Goal: Task Accomplishment & Management: Manage account settings

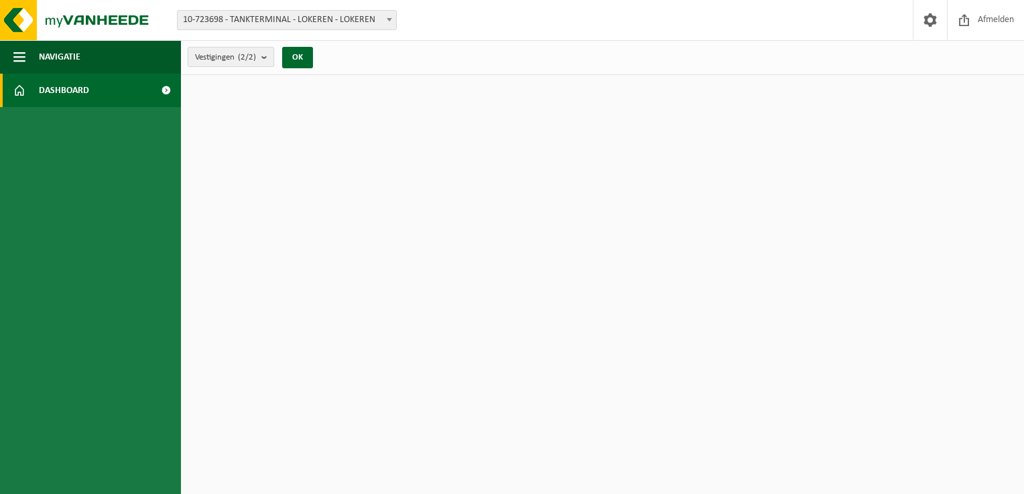
drag, startPoint x: 0, startPoint y: 0, endPoint x: 275, endPoint y: 57, distance: 280.5
click at [273, 57] on b "submit" at bounding box center [267, 57] width 12 height 19
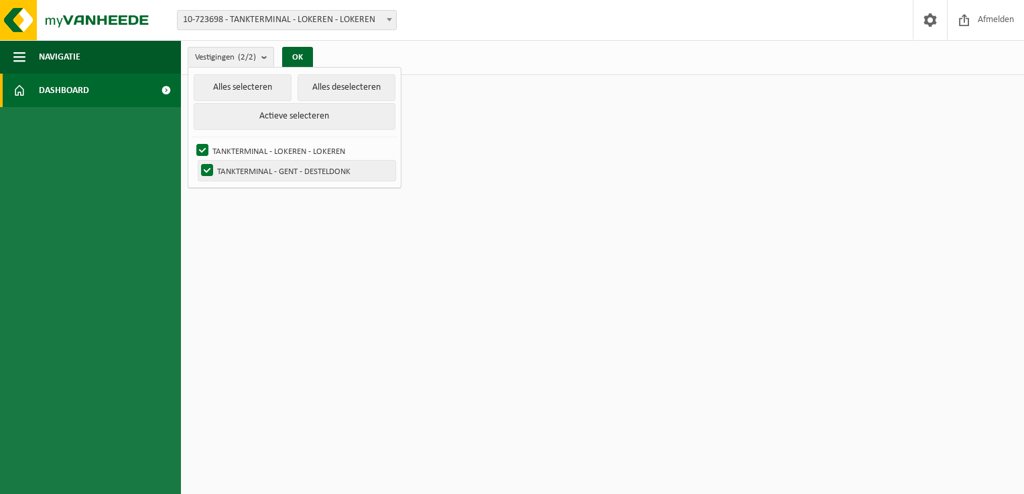
click at [260, 173] on label "TANKTERMINAL - GENT - DESTELDONK" at bounding box center [296, 171] width 197 height 20
click at [196, 161] on input "TANKTERMINAL - GENT - DESTELDONK" at bounding box center [196, 160] width 1 height 1
click at [260, 173] on label "TANKTERMINAL - GENT - DESTELDONK" at bounding box center [296, 171] width 197 height 20
click at [196, 161] on input "TANKTERMINAL - GENT - DESTELDONK" at bounding box center [196, 160] width 1 height 1
checkbox input "true"
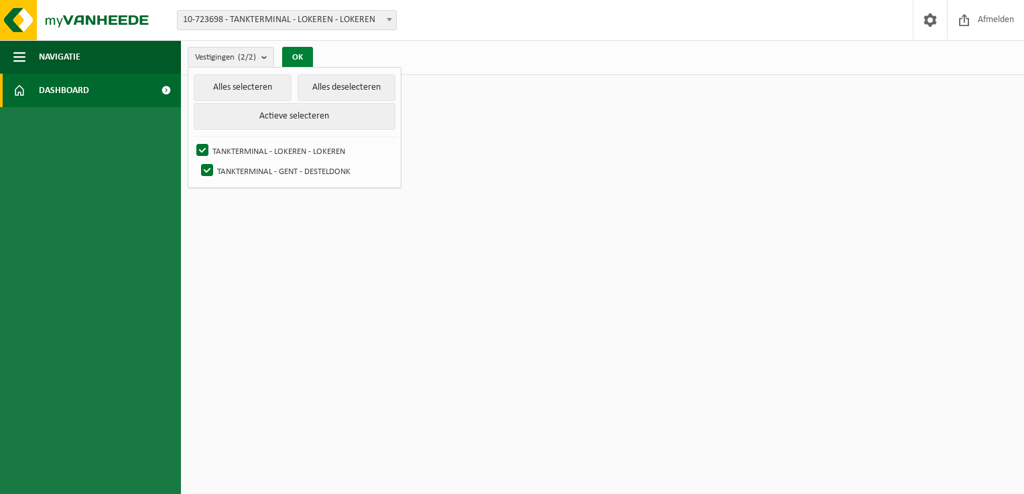
click at [292, 54] on button "OK" at bounding box center [297, 57] width 31 height 21
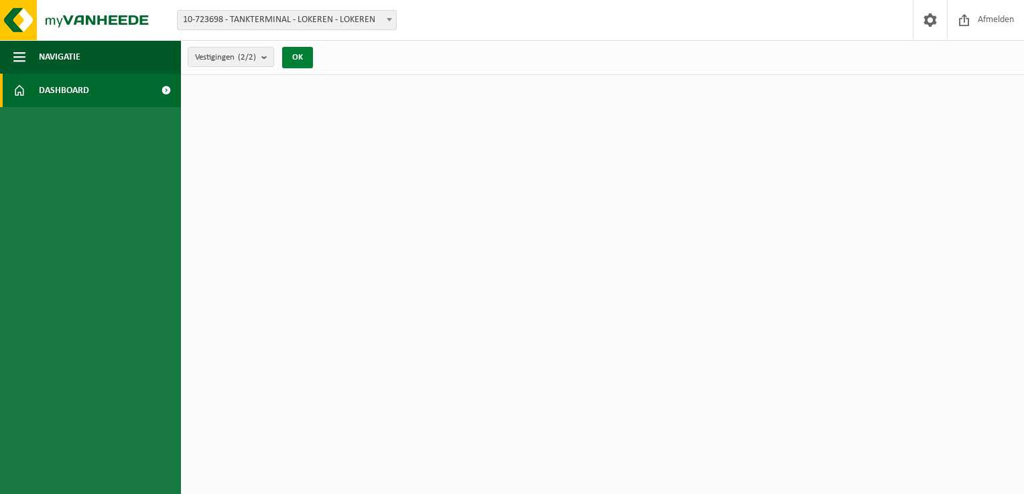
click at [297, 54] on button "OK" at bounding box center [297, 57] width 31 height 21
click at [66, 82] on span "Dashboard" at bounding box center [64, 91] width 50 height 34
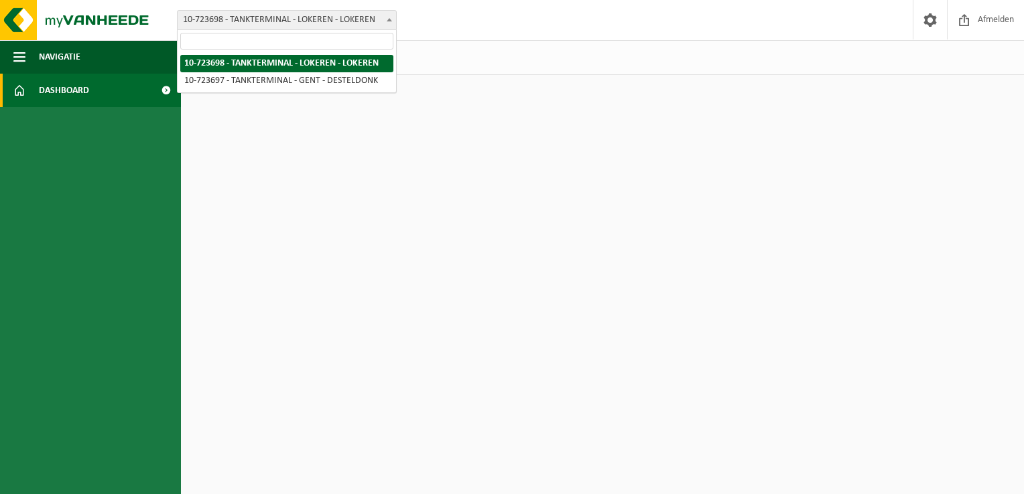
click at [259, 24] on span "10-723698 - TANKTERMINAL - LOKEREN - LOKEREN" at bounding box center [287, 20] width 218 height 19
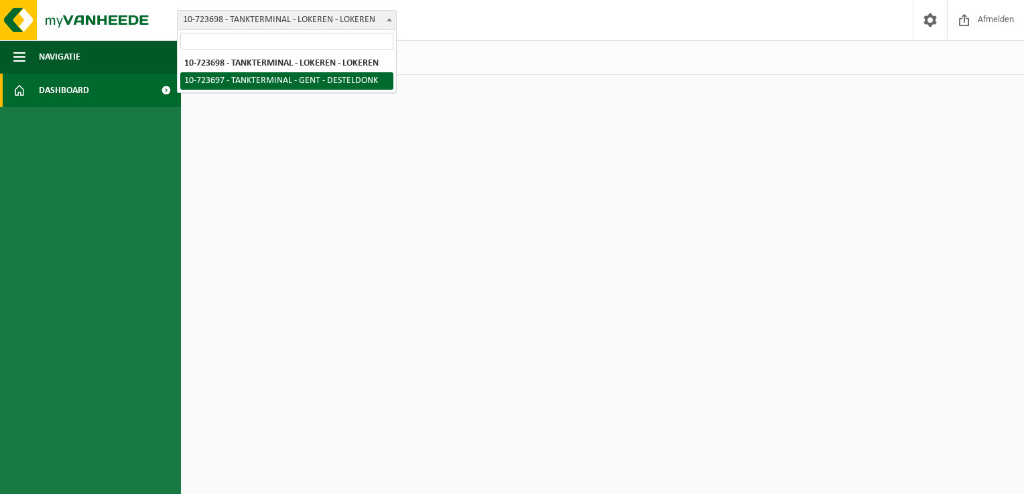
select select "3296"
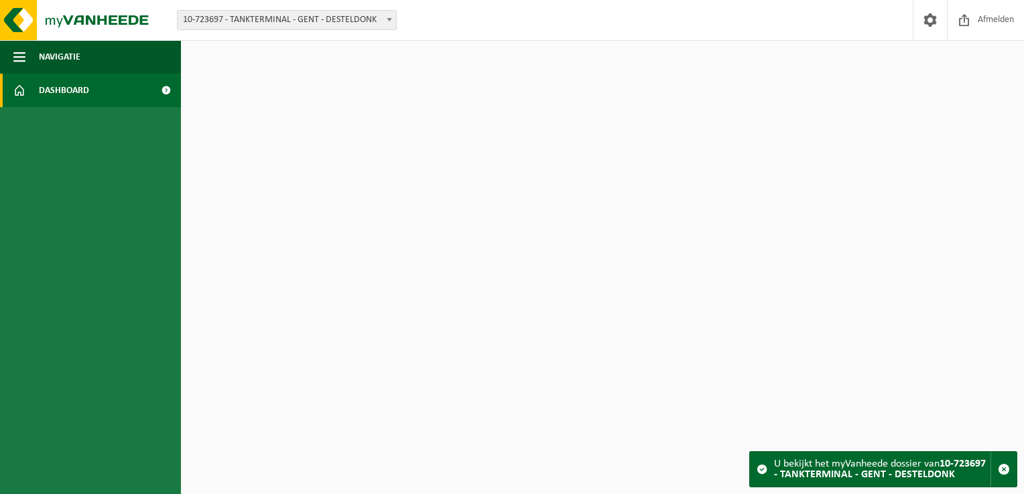
click at [72, 84] on span "Dashboard" at bounding box center [64, 91] width 50 height 34
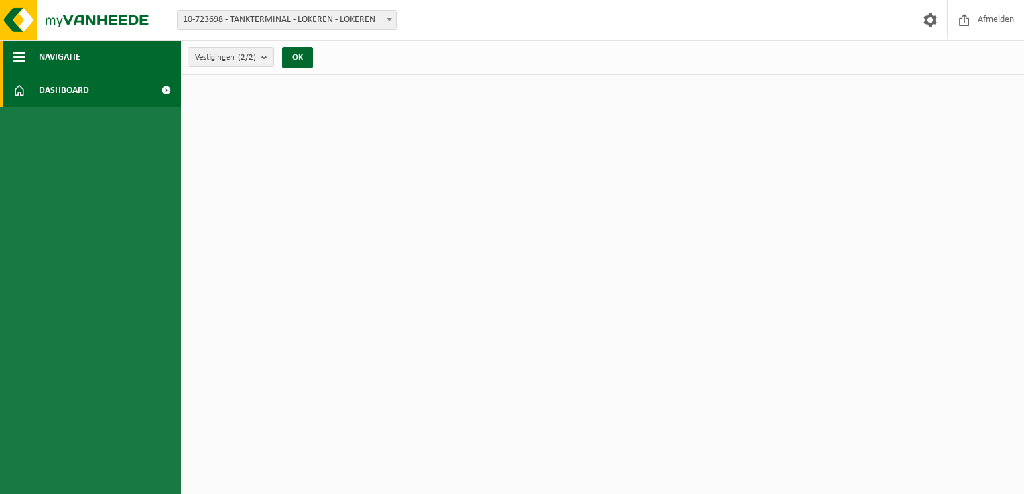
click at [18, 52] on span "button" at bounding box center [19, 57] width 12 height 34
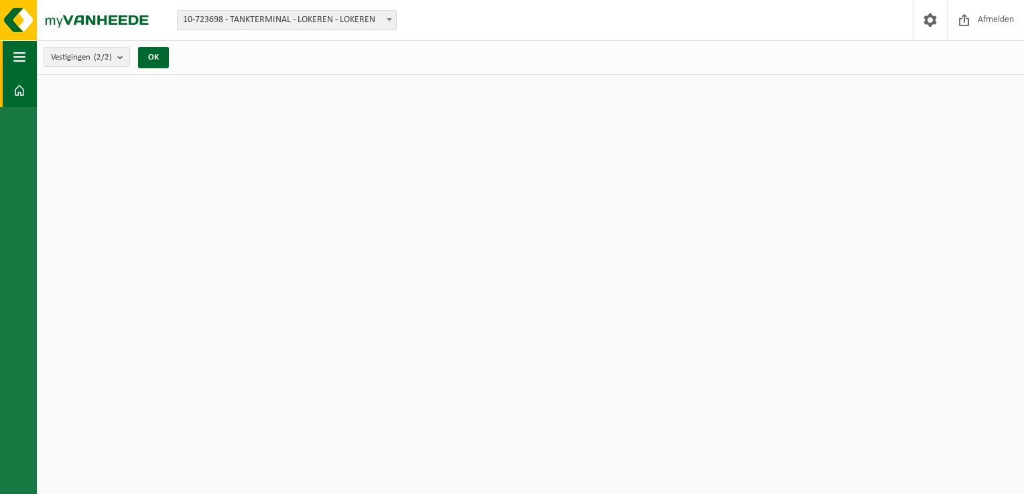
click at [18, 52] on span "button" at bounding box center [19, 57] width 12 height 34
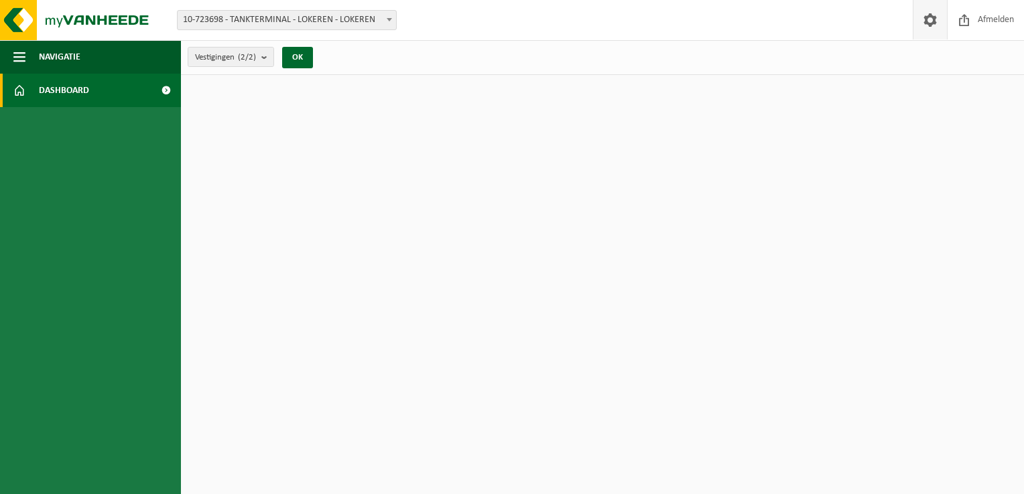
click at [935, 19] on span at bounding box center [930, 20] width 20 height 40
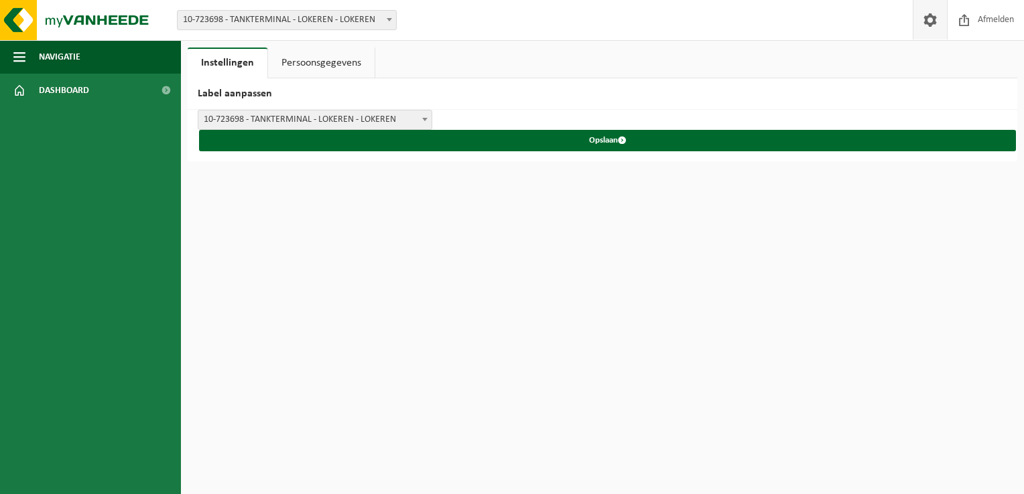
click at [274, 119] on span "10-723698 - TANKTERMINAL - LOKEREN - LOKEREN" at bounding box center [314, 120] width 233 height 19
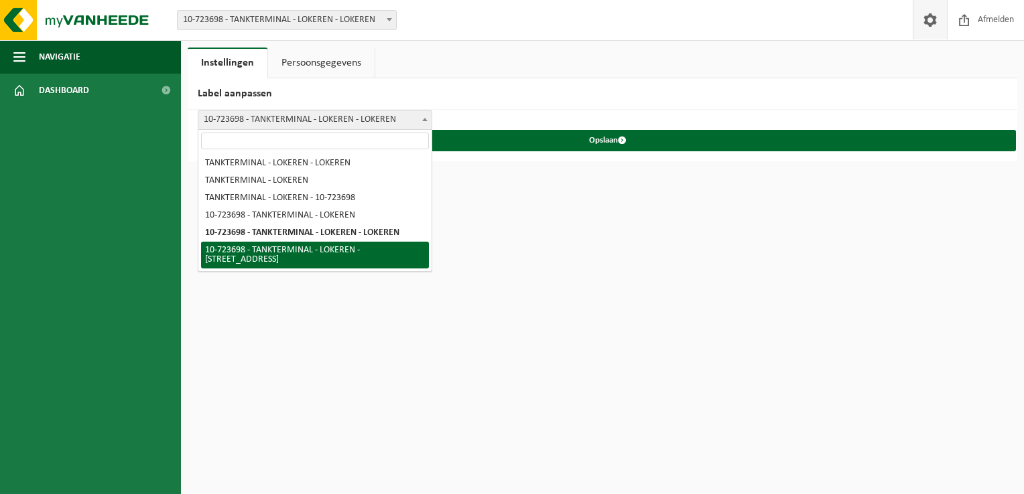
click at [300, 360] on html "Vestiging: 10-723698 - TANKTERMINAL - LOKEREN - LOKEREN 10-723697 - TANKTERMINA…" at bounding box center [512, 247] width 1024 height 494
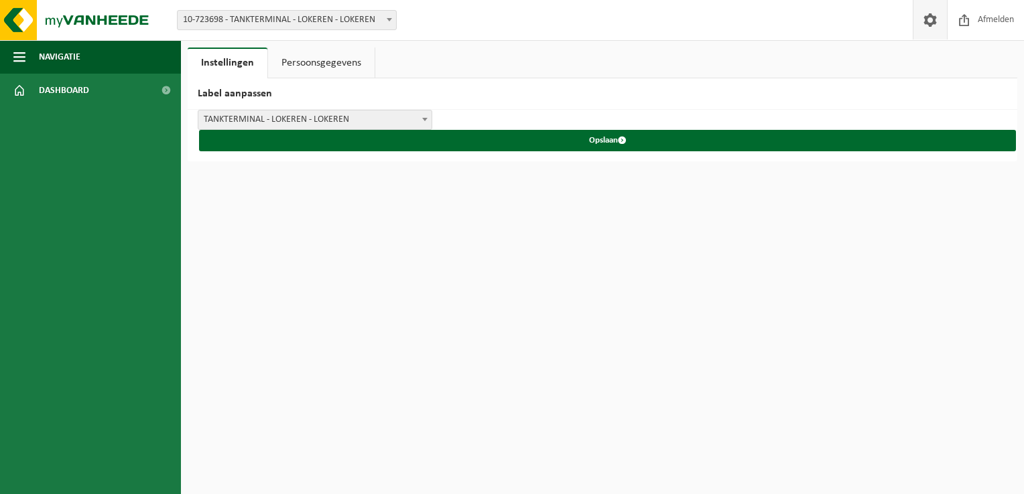
click at [299, 124] on span "TANKTERMINAL - LOKEREN - LOKEREN" at bounding box center [314, 120] width 233 height 19
click at [295, 121] on span "TANKTERMINAL - LOKEREN" at bounding box center [314, 120] width 233 height 19
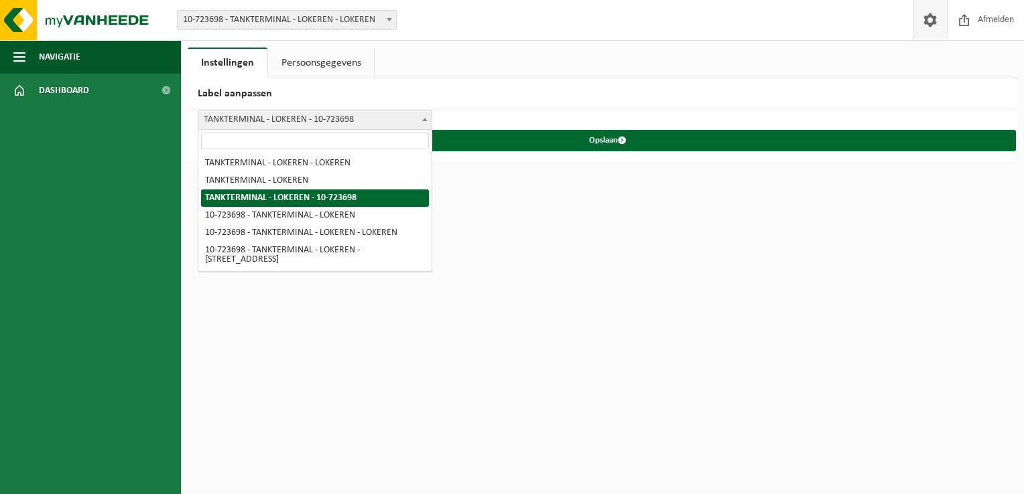
click at [292, 117] on span "TANKTERMINAL - LOKEREN - 10-723698" at bounding box center [314, 120] width 233 height 19
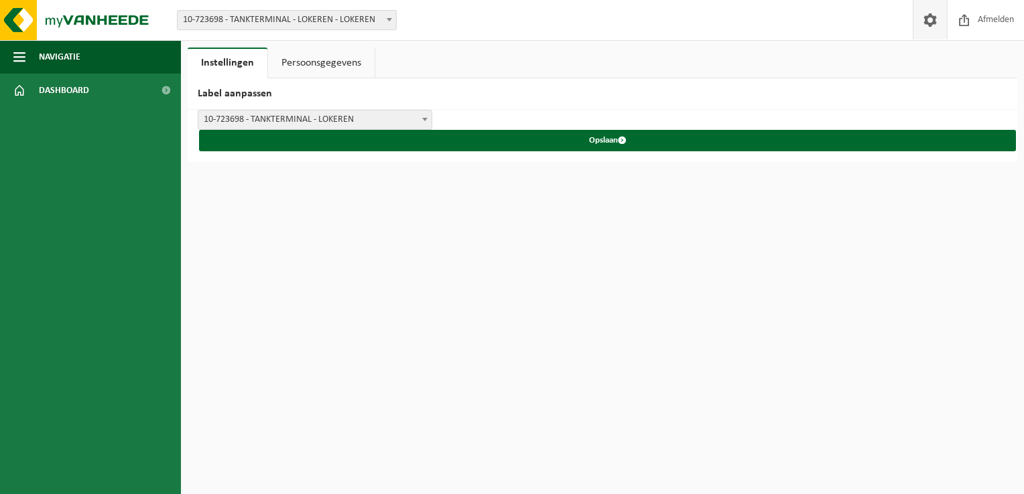
click at [303, 115] on span "10-723698 - TANKTERMINAL - LOKEREN" at bounding box center [314, 120] width 233 height 19
click at [283, 113] on span "10-723698 - TANKTERMINAL - LOKEREN - LOKEREN" at bounding box center [314, 120] width 233 height 19
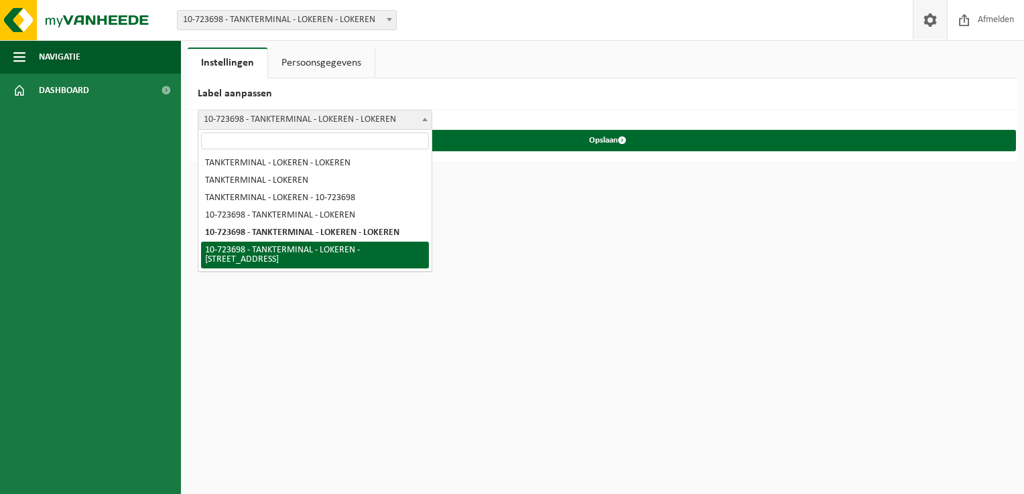
select select "5"
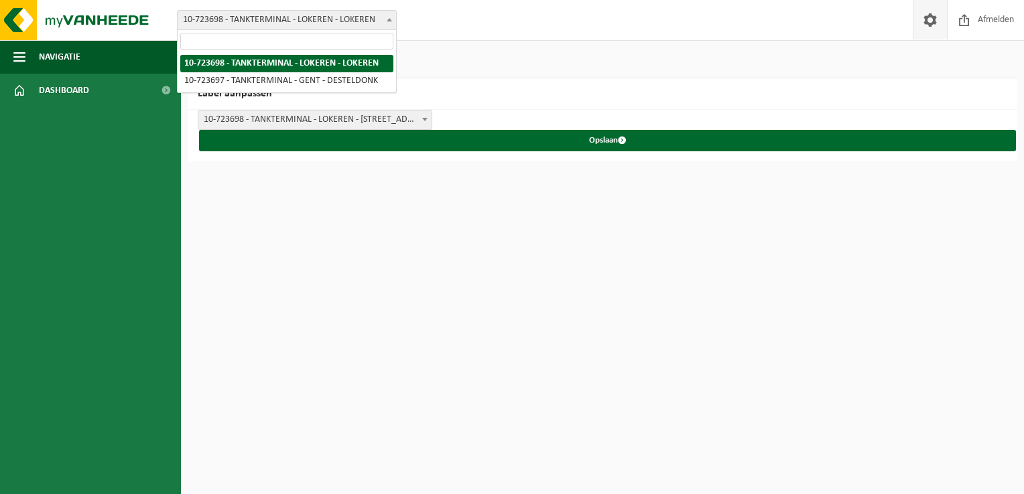
click at [245, 15] on span "10-723698 - TANKTERMINAL - LOKEREN - LOKEREN" at bounding box center [287, 20] width 218 height 19
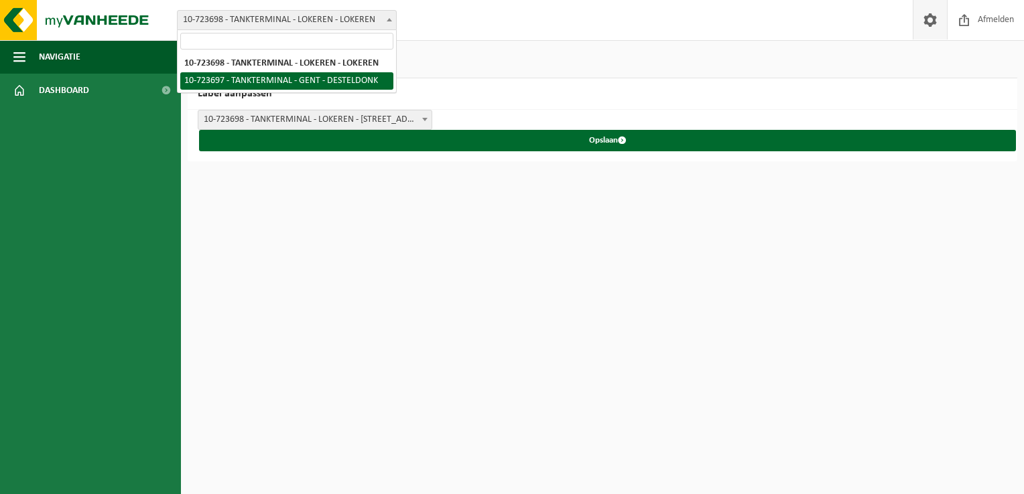
select select "3296"
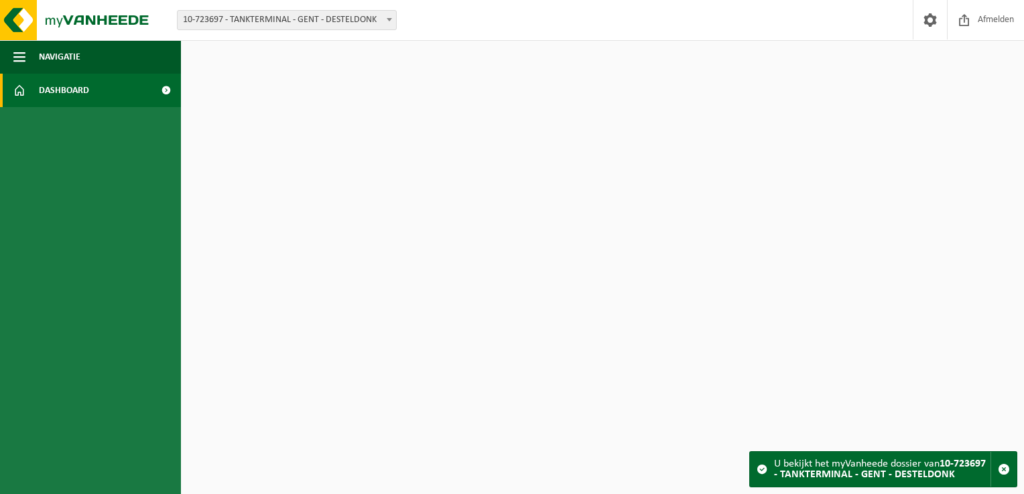
click at [66, 82] on span "Dashboard" at bounding box center [64, 91] width 50 height 34
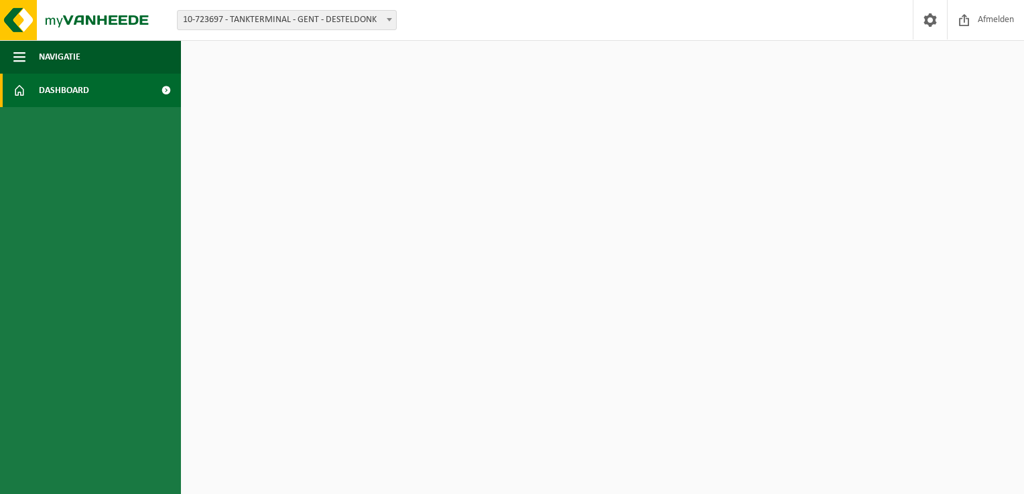
click at [12, 90] on link "Dashboard" at bounding box center [90, 91] width 181 height 34
click at [925, 18] on span at bounding box center [930, 20] width 20 height 40
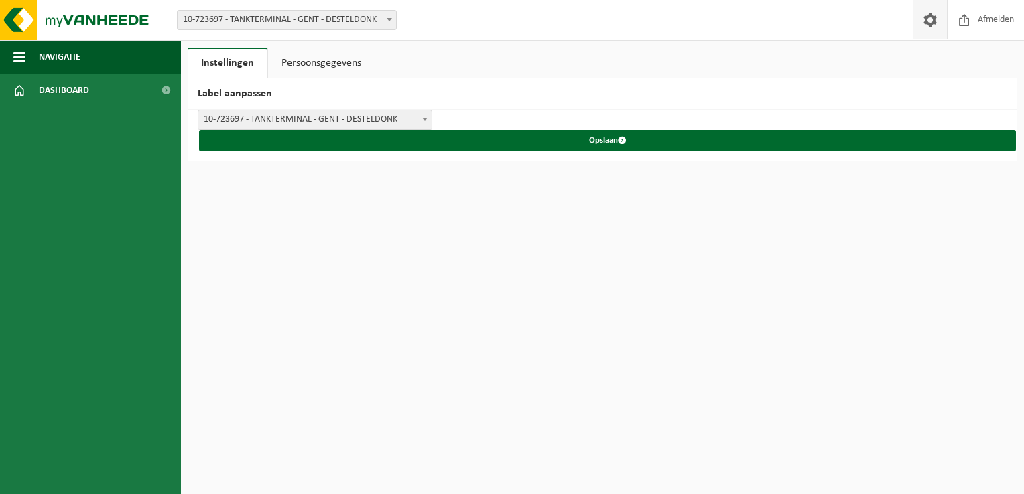
click at [925, 18] on span at bounding box center [930, 20] width 20 height 40
drag, startPoint x: 0, startPoint y: 0, endPoint x: 925, endPoint y: 18, distance: 924.8
click at [925, 18] on span at bounding box center [930, 20] width 20 height 40
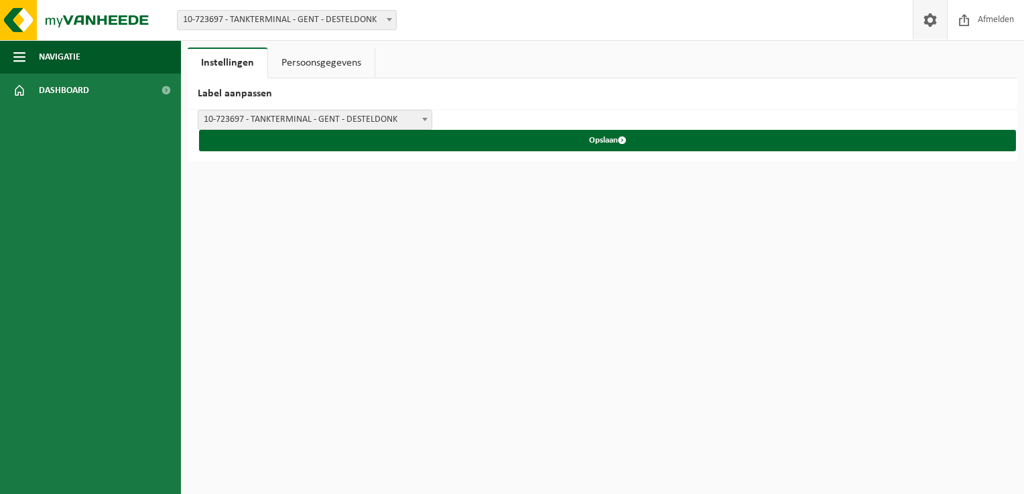
click at [328, 62] on link "Persoonsgegevens" at bounding box center [321, 63] width 107 height 31
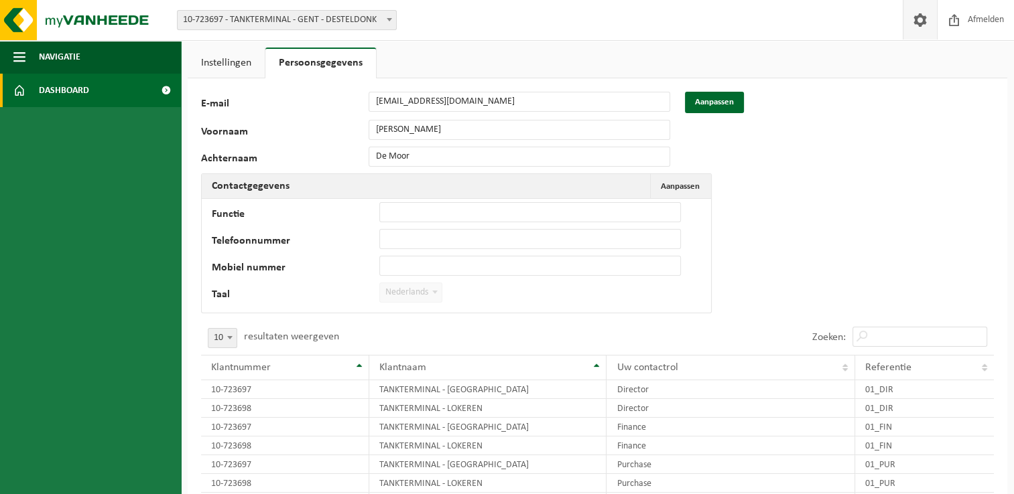
click at [71, 90] on span "Dashboard" at bounding box center [64, 91] width 50 height 34
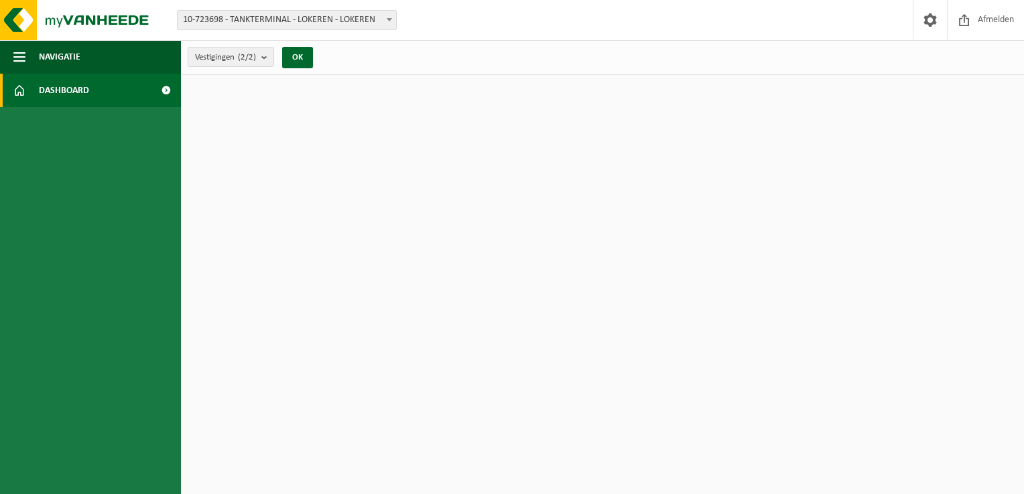
click at [113, 96] on link "Dashboard" at bounding box center [90, 91] width 181 height 34
click at [305, 25] on span "10-723698 - TANKTERMINAL - LOKEREN - LOKEREN" at bounding box center [287, 20] width 218 height 19
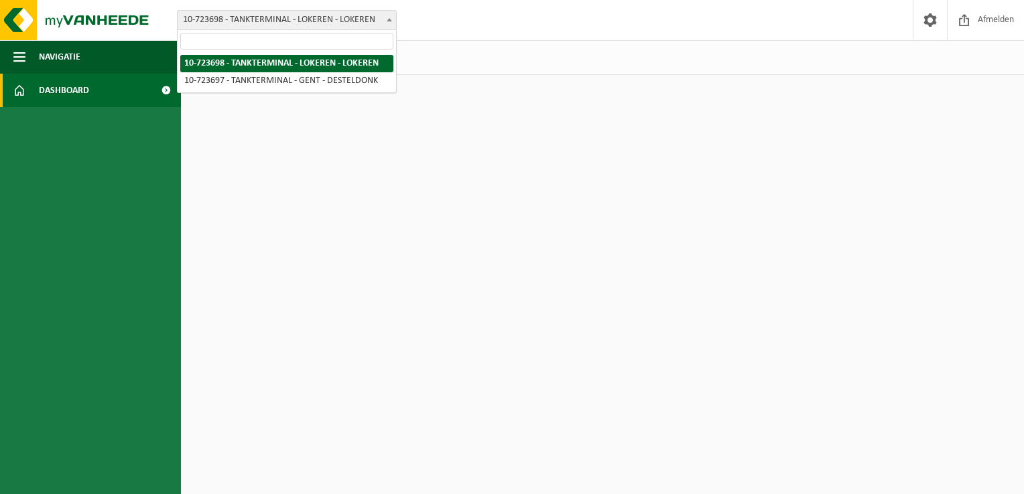
click at [305, 25] on span "10-723698 - TANKTERMINAL - LOKEREN - LOKEREN" at bounding box center [287, 20] width 218 height 19
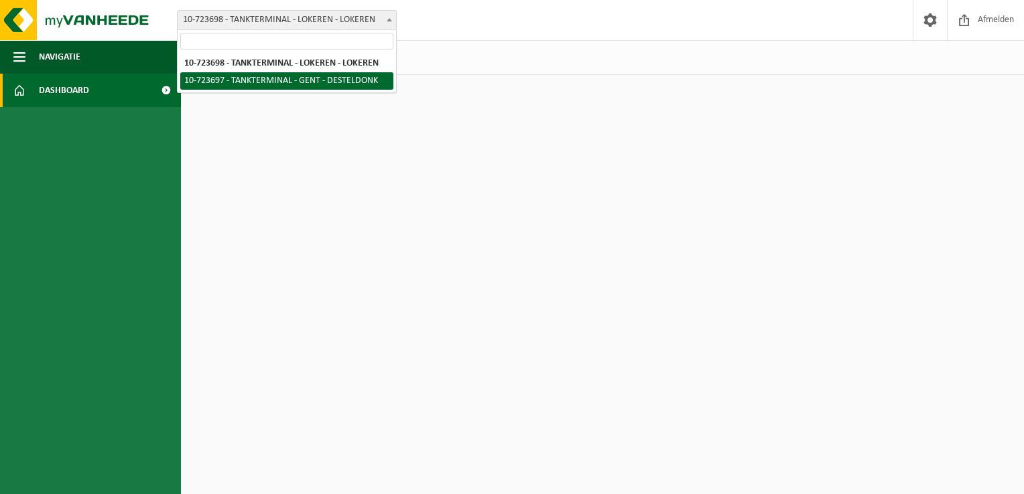
select select "3296"
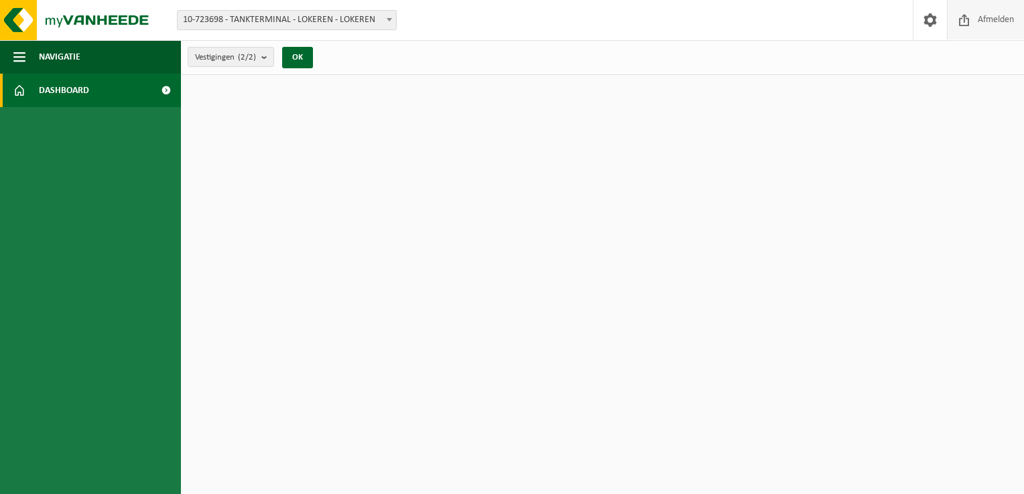
click at [982, 19] on span "Afmelden" at bounding box center [995, 20] width 43 height 40
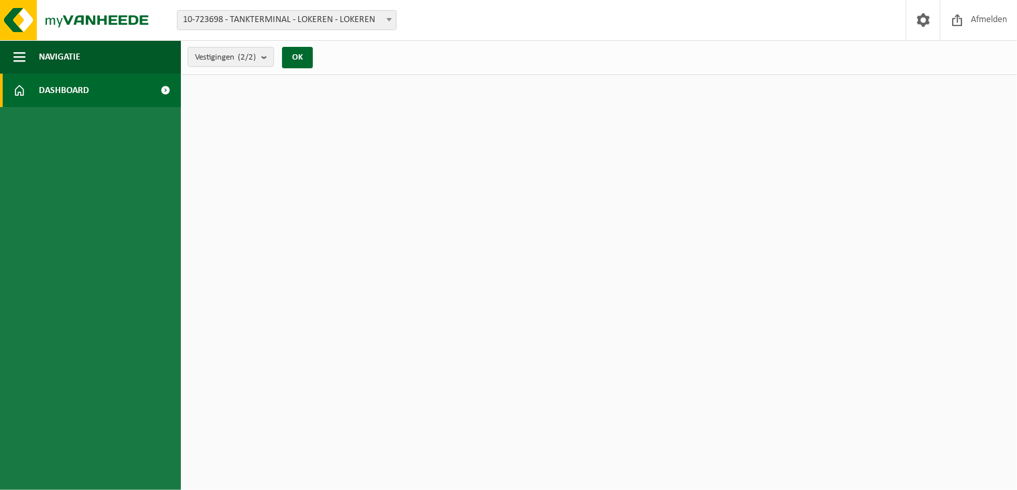
click at [89, 84] on link "Dashboard" at bounding box center [90, 91] width 181 height 34
click at [74, 93] on span "Dashboard" at bounding box center [64, 91] width 50 height 34
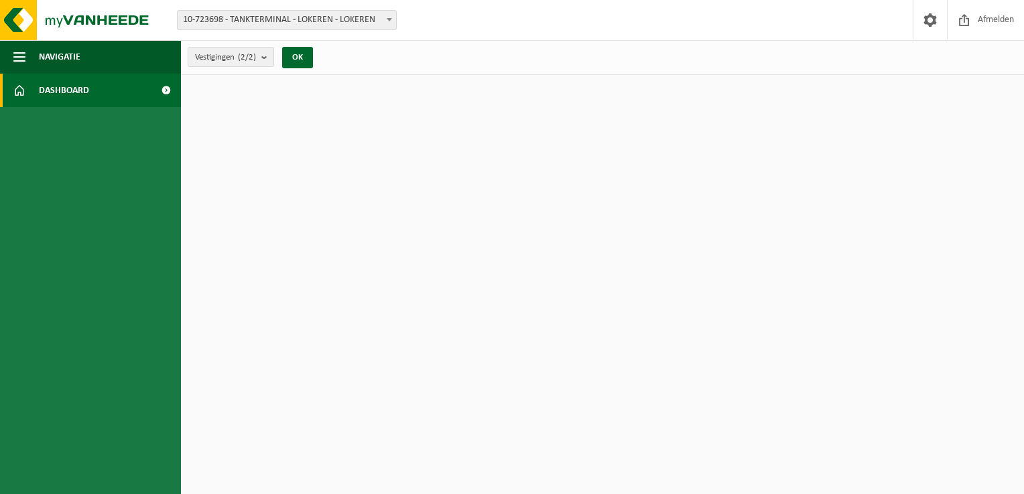
click at [72, 91] on span "Dashboard" at bounding box center [64, 91] width 50 height 34
click at [121, 91] on link "Dashboard" at bounding box center [90, 91] width 181 height 34
click at [389, 19] on b at bounding box center [389, 19] width 5 height 3
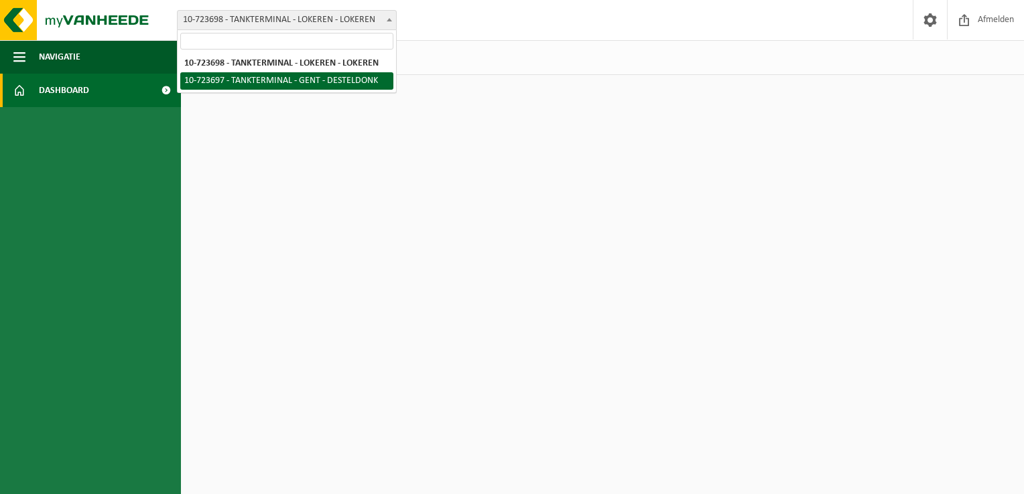
select select "3296"
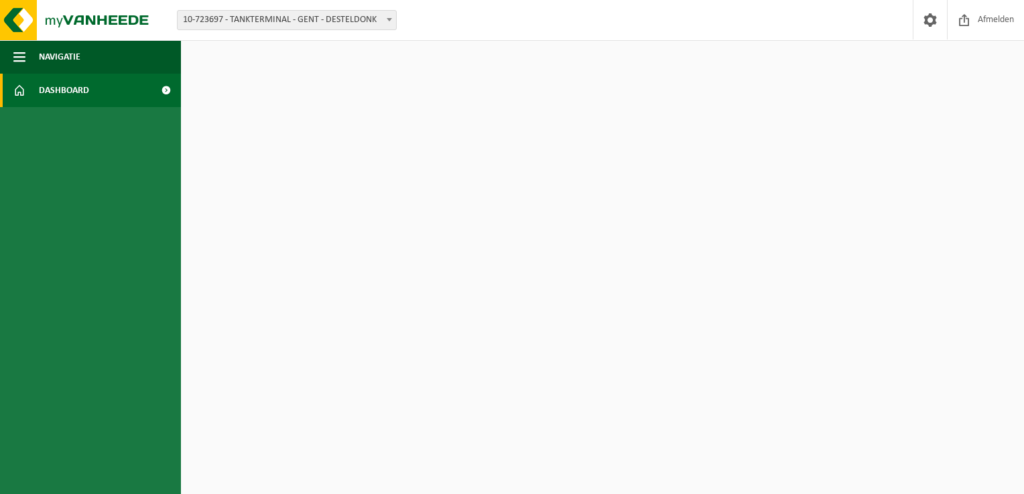
click at [289, 18] on span "10-723697 - TANKTERMINAL - GENT - DESTELDONK" at bounding box center [287, 20] width 218 height 19
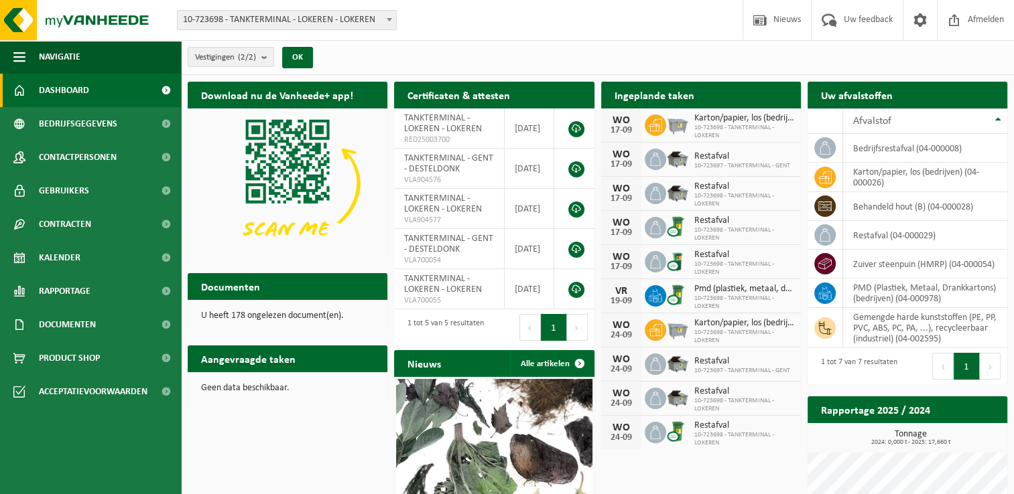
click at [71, 92] on span "Dashboard" at bounding box center [64, 91] width 50 height 34
click at [390, 19] on b at bounding box center [389, 19] width 5 height 3
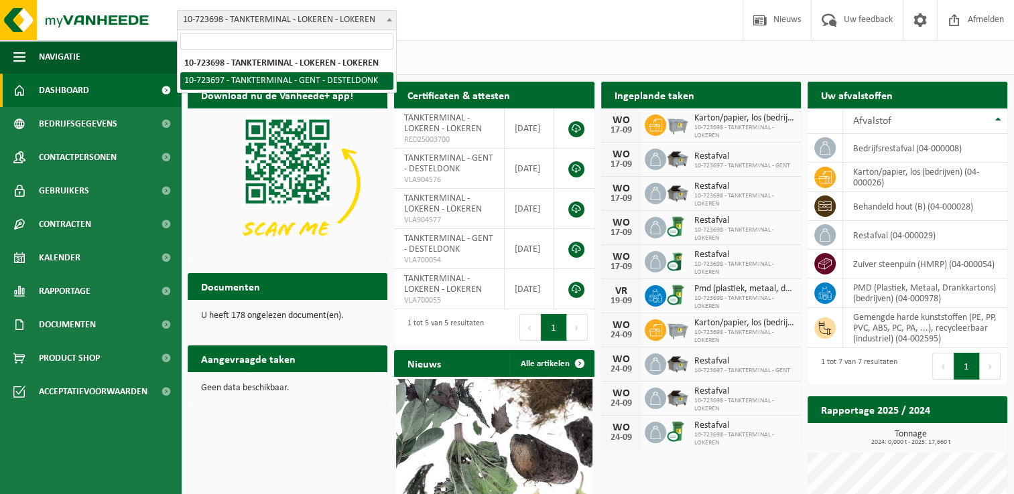
select select "3296"
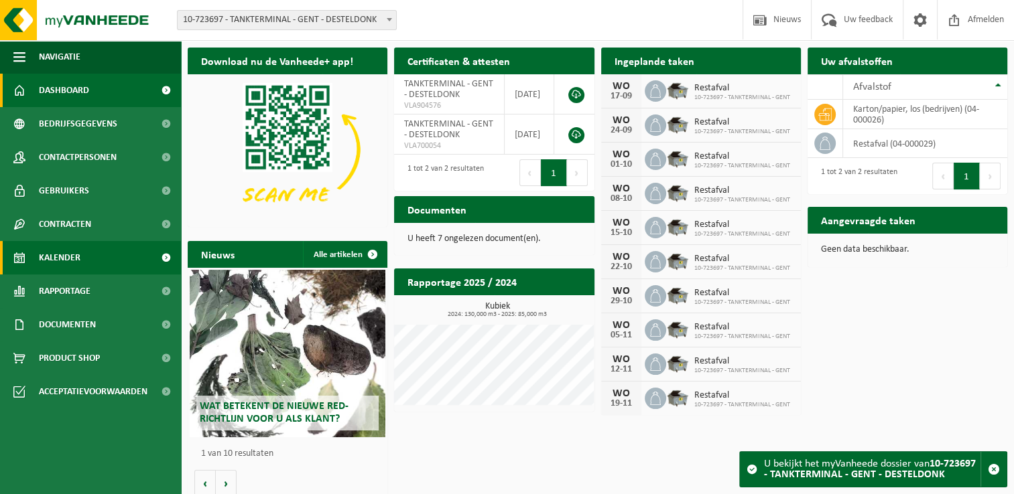
click at [107, 253] on link "Kalender" at bounding box center [90, 258] width 181 height 34
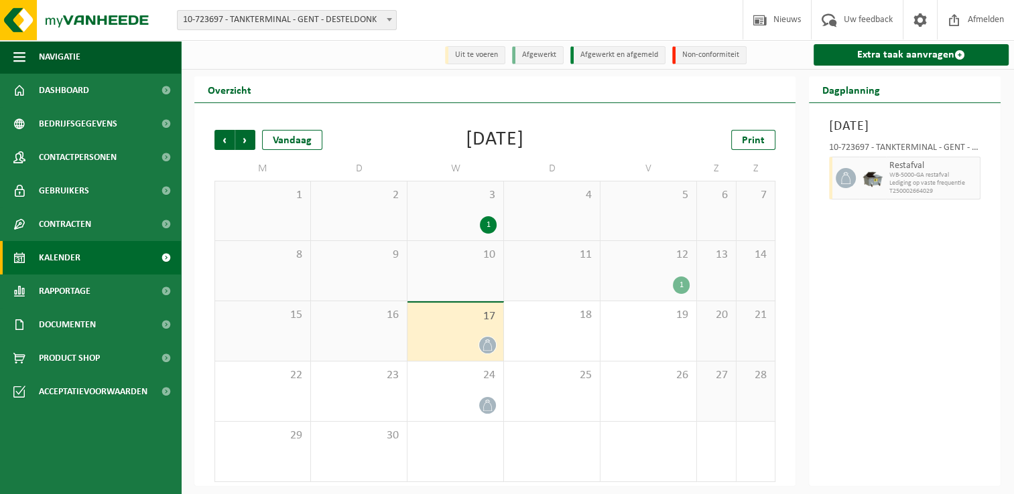
click at [486, 346] on icon at bounding box center [487, 345] width 11 height 11
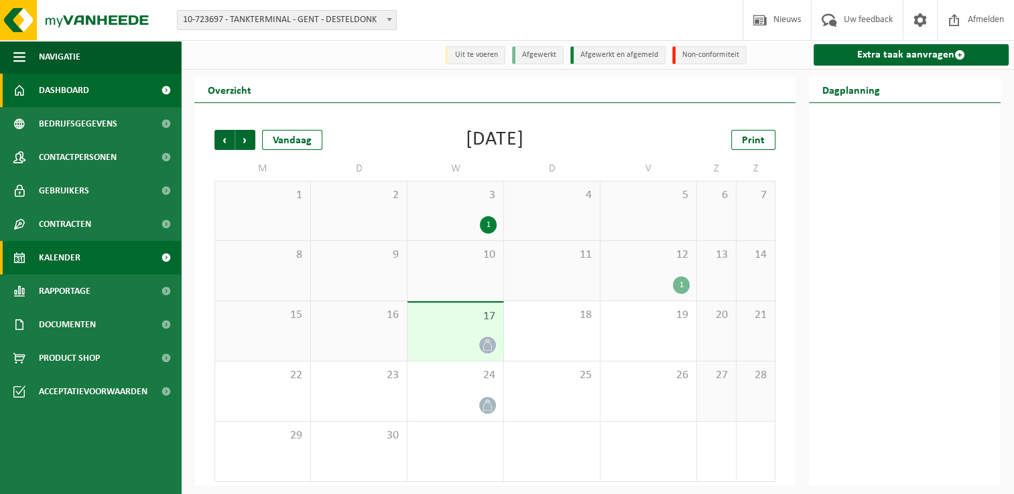
click at [61, 90] on span "Dashboard" at bounding box center [64, 91] width 50 height 34
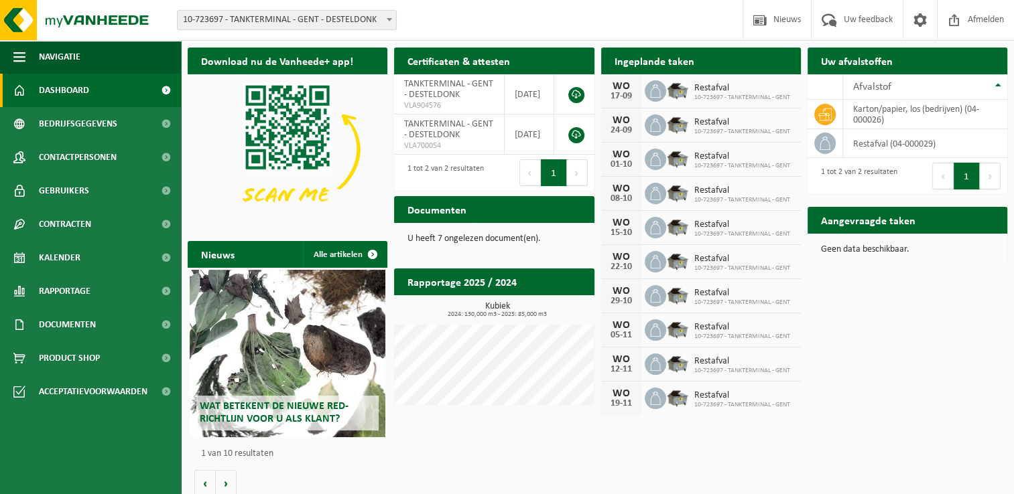
click at [389, 20] on b at bounding box center [389, 19] width 5 height 3
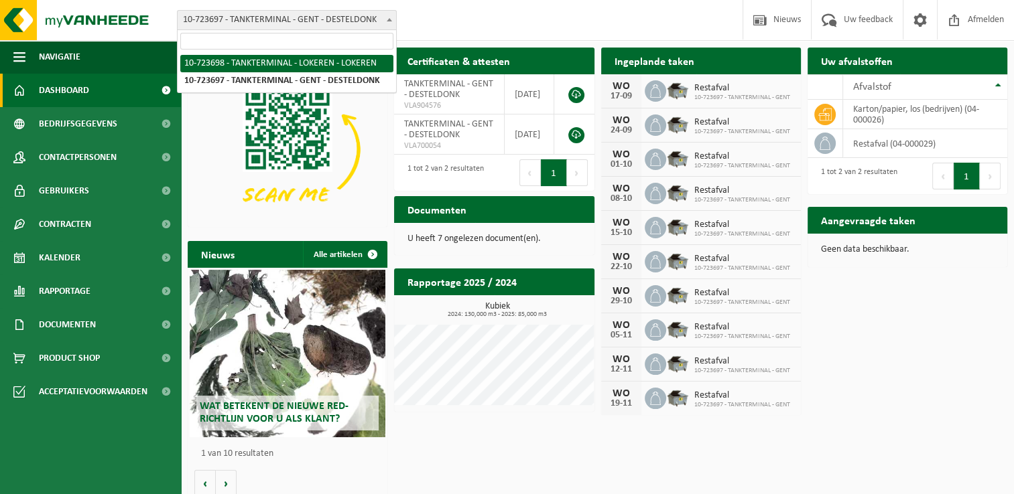
select select "3297"
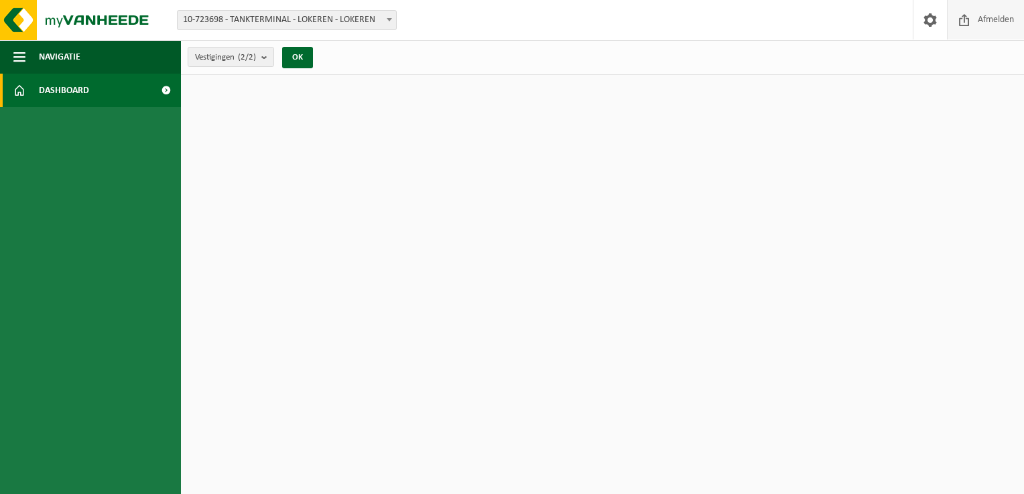
click at [998, 20] on span "Afmelden" at bounding box center [995, 20] width 43 height 40
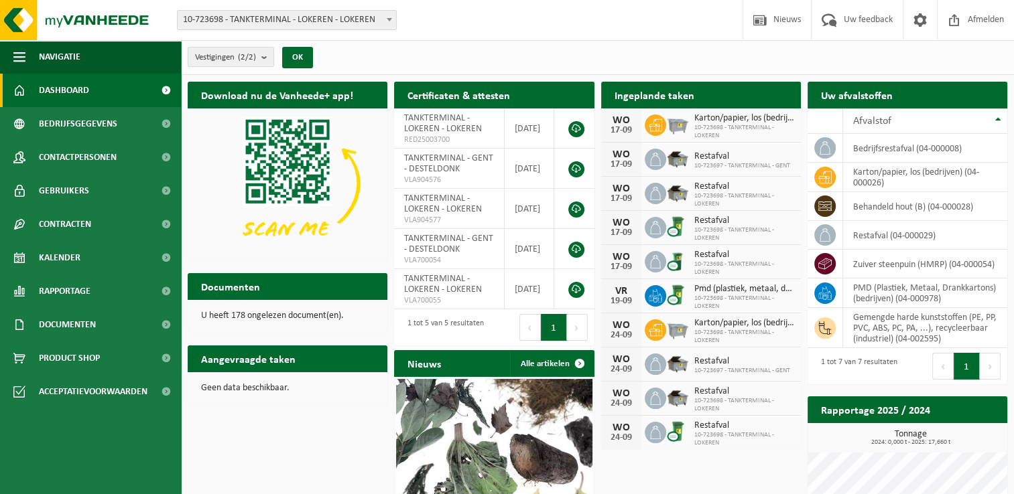
click at [390, 19] on b at bounding box center [389, 19] width 5 height 3
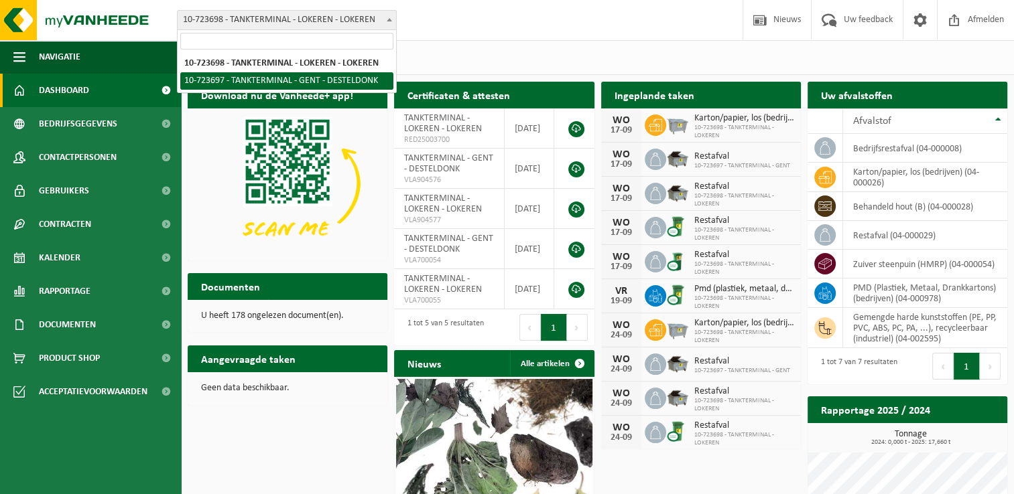
select select "3296"
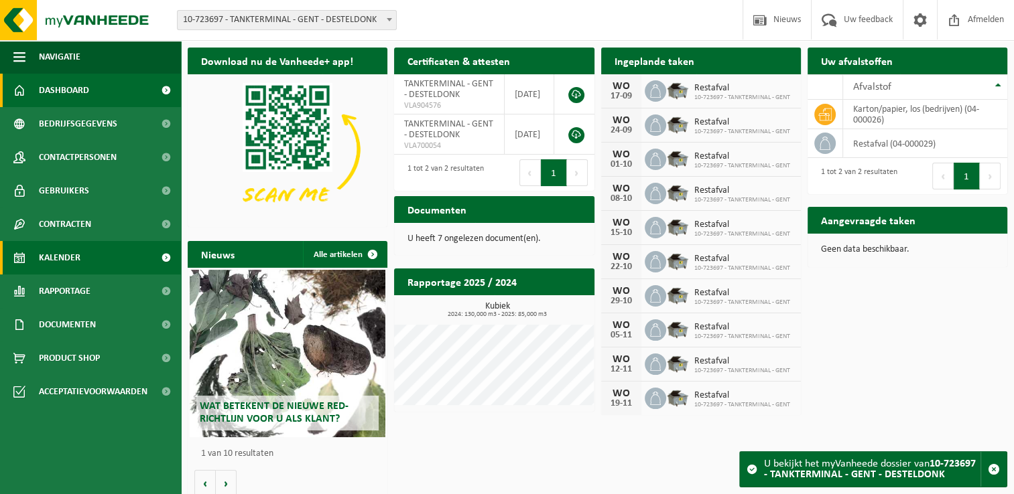
click at [58, 257] on span "Kalender" at bounding box center [60, 258] width 42 height 34
